Goal: Task Accomplishment & Management: Use online tool/utility

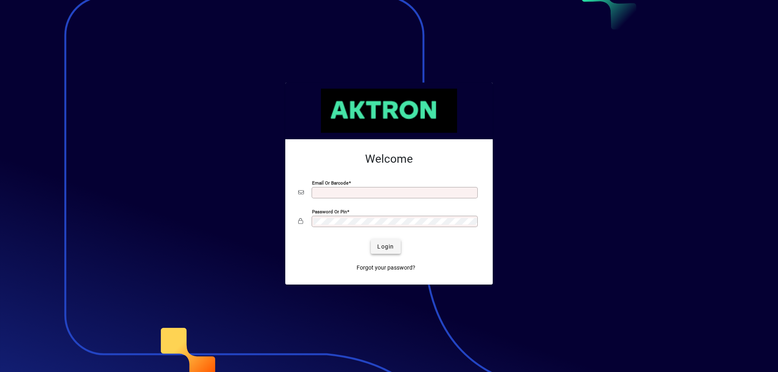
type input "**********"
click at [391, 246] on span "Login" at bounding box center [385, 247] width 17 height 9
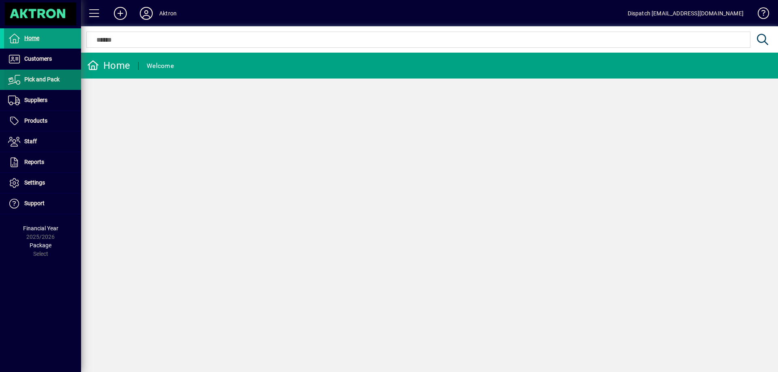
click at [45, 79] on span "Pick and Pack" at bounding box center [41, 79] width 35 height 6
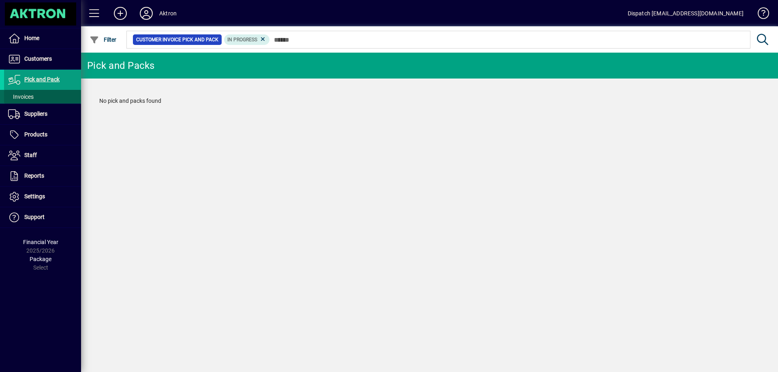
click at [38, 96] on span at bounding box center [42, 96] width 77 height 19
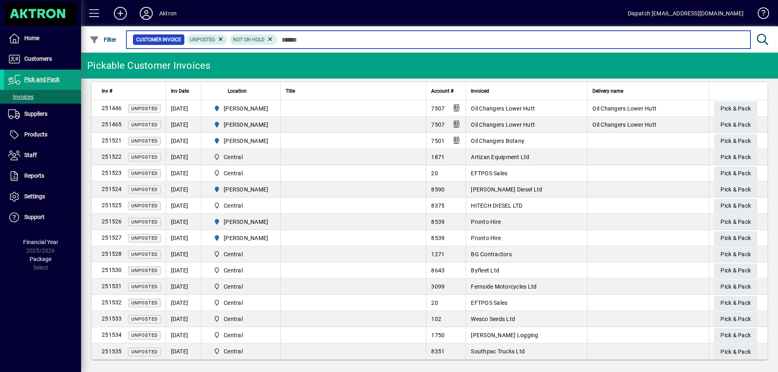
scroll to position [9, 0]
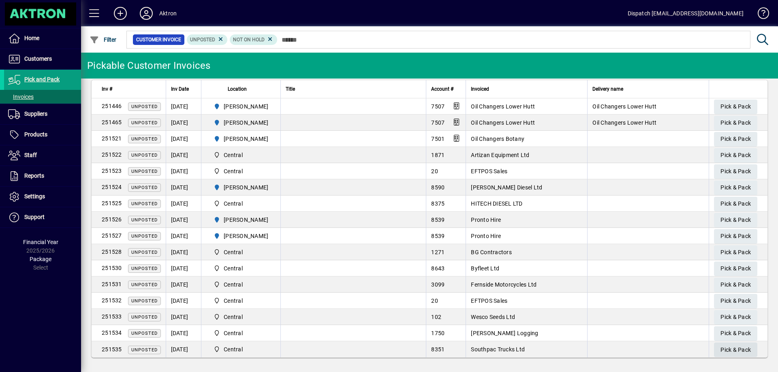
click at [733, 350] on span "Pick & Pack" at bounding box center [735, 349] width 30 height 13
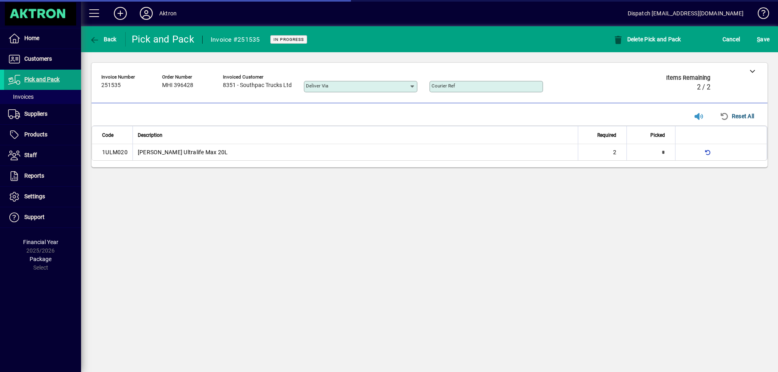
type input "**********"
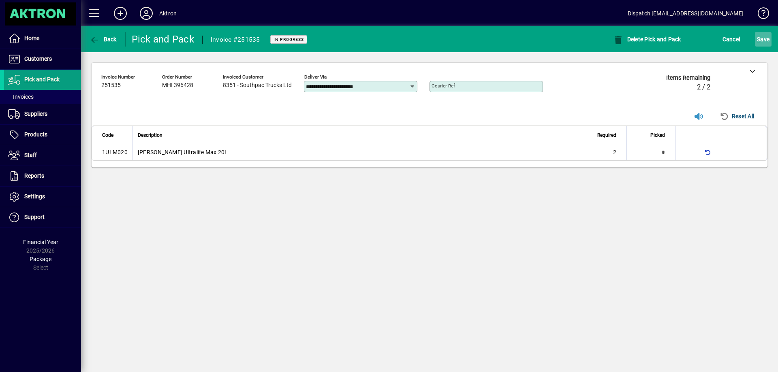
click at [758, 40] on span "S" at bounding box center [757, 39] width 3 height 6
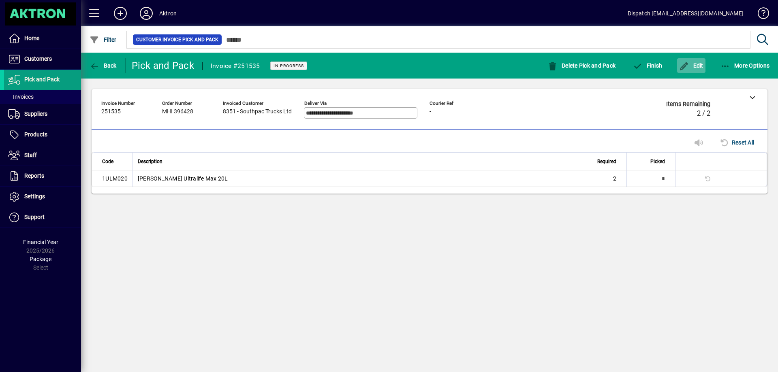
click at [698, 66] on span "Edit" at bounding box center [691, 65] width 24 height 6
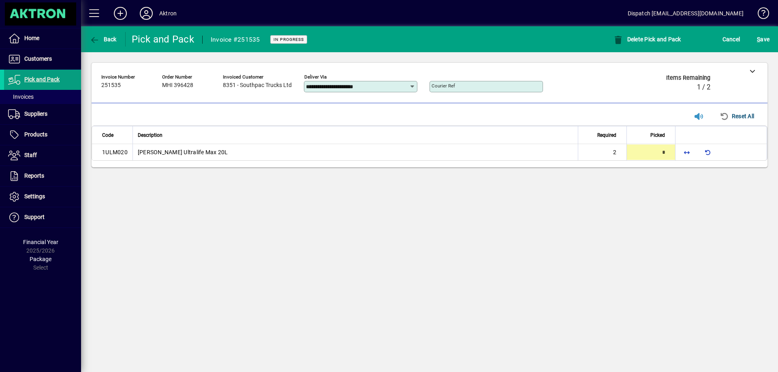
type input "*"
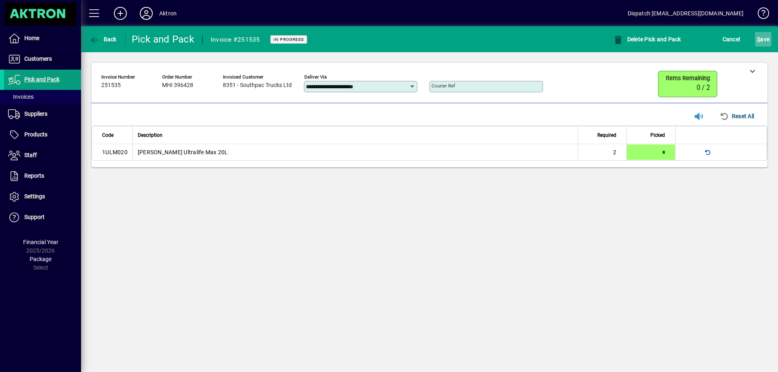
click at [764, 38] on span "S ave" at bounding box center [762, 39] width 13 height 13
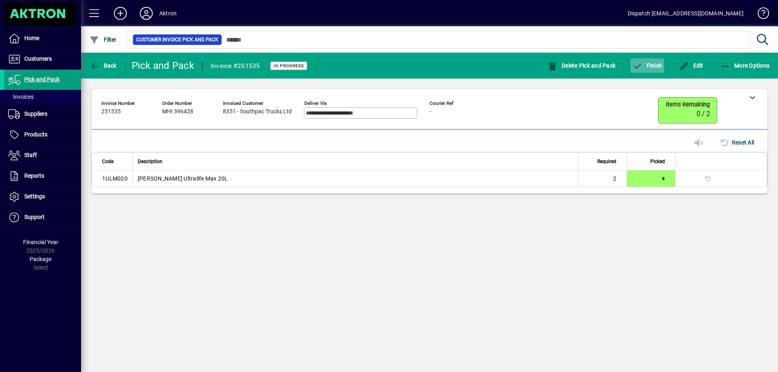
click at [652, 60] on span "button" at bounding box center [647, 65] width 34 height 19
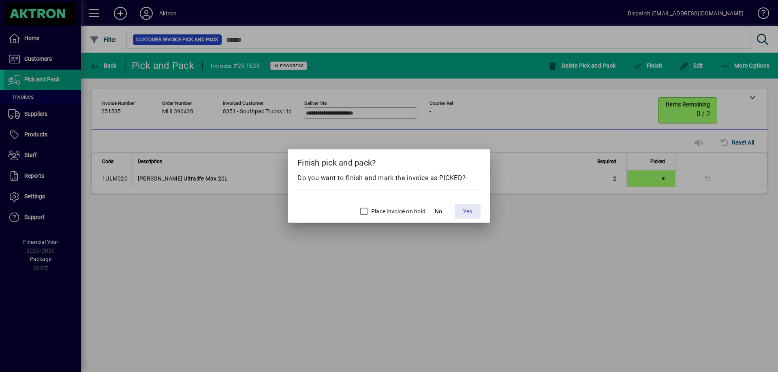
click at [473, 212] on span at bounding box center [467, 211] width 26 height 19
